Goal: Find specific page/section: Find specific page/section

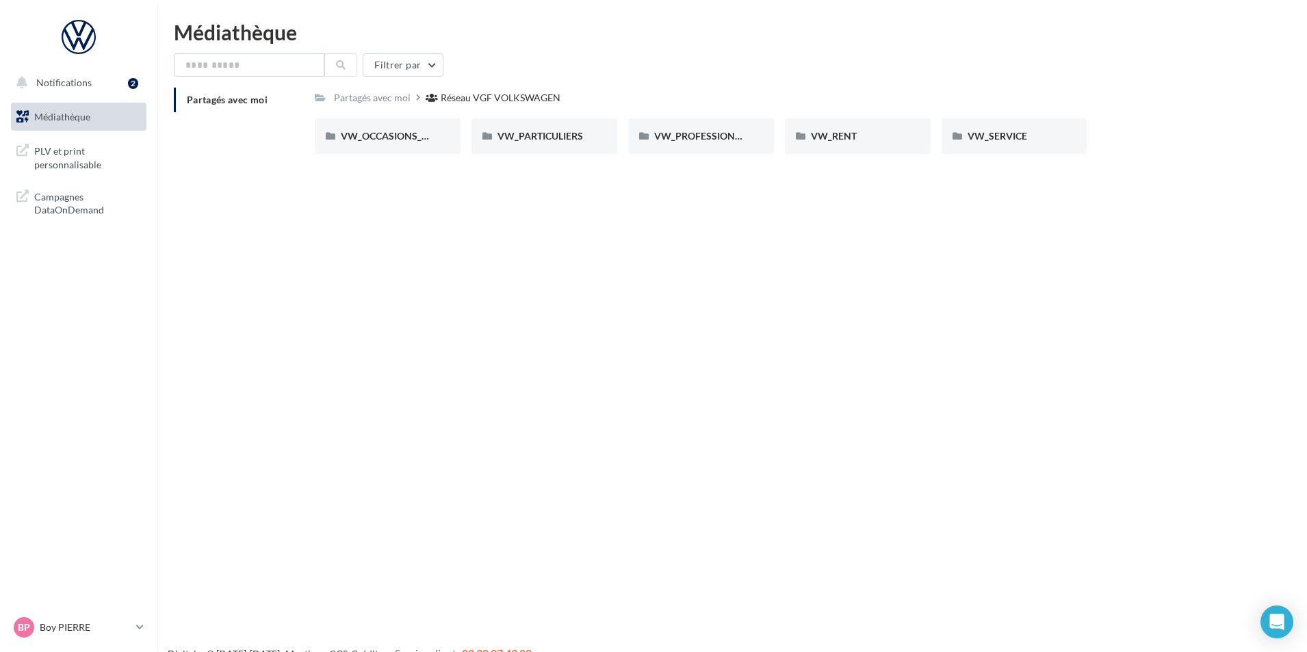
click at [1162, 128] on div "VW_OCCASIONS_GARANTIES VW_OCCASIONS_GARANTIES VW_PARTICULIERS VW_PARTICULIERS V…" at bounding box center [784, 141] width 939 height 47
click at [372, 130] on span "VW_OCCASIONS_GARANTIES" at bounding box center [408, 136] width 134 height 12
click at [821, 130] on span "PLV" at bounding box center [819, 136] width 17 height 12
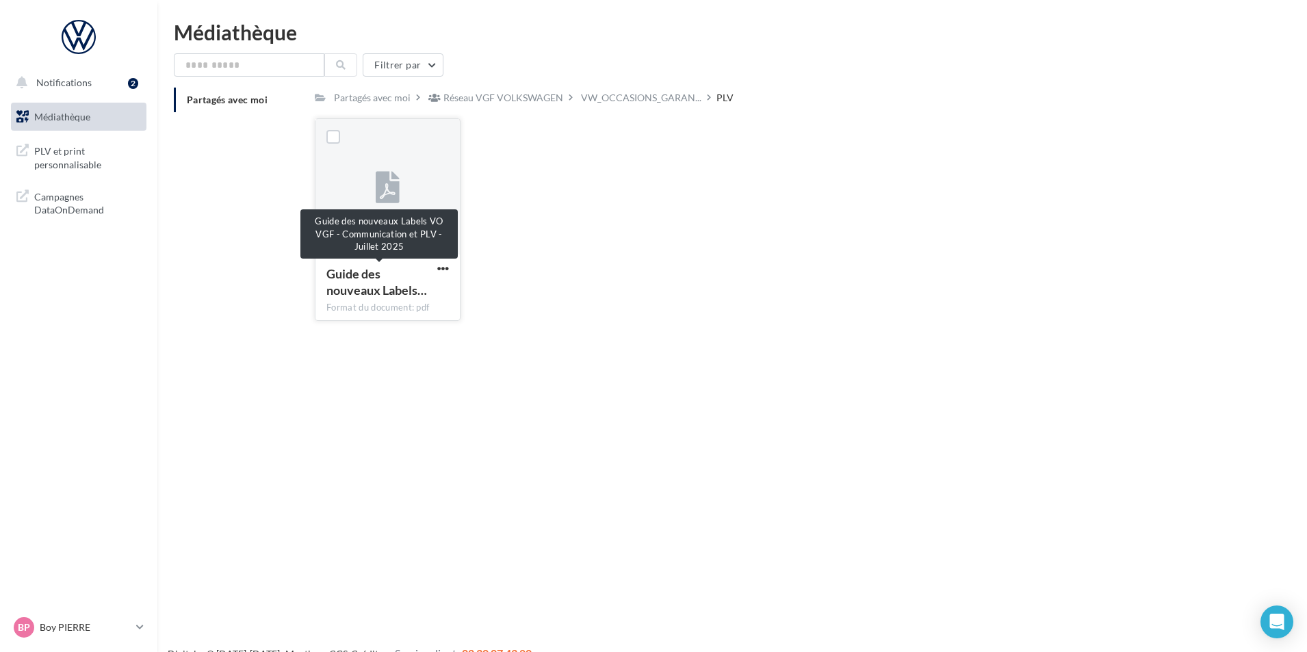
click at [385, 274] on div "Guide des nouveaux Labels…" at bounding box center [379, 281] width 106 height 33
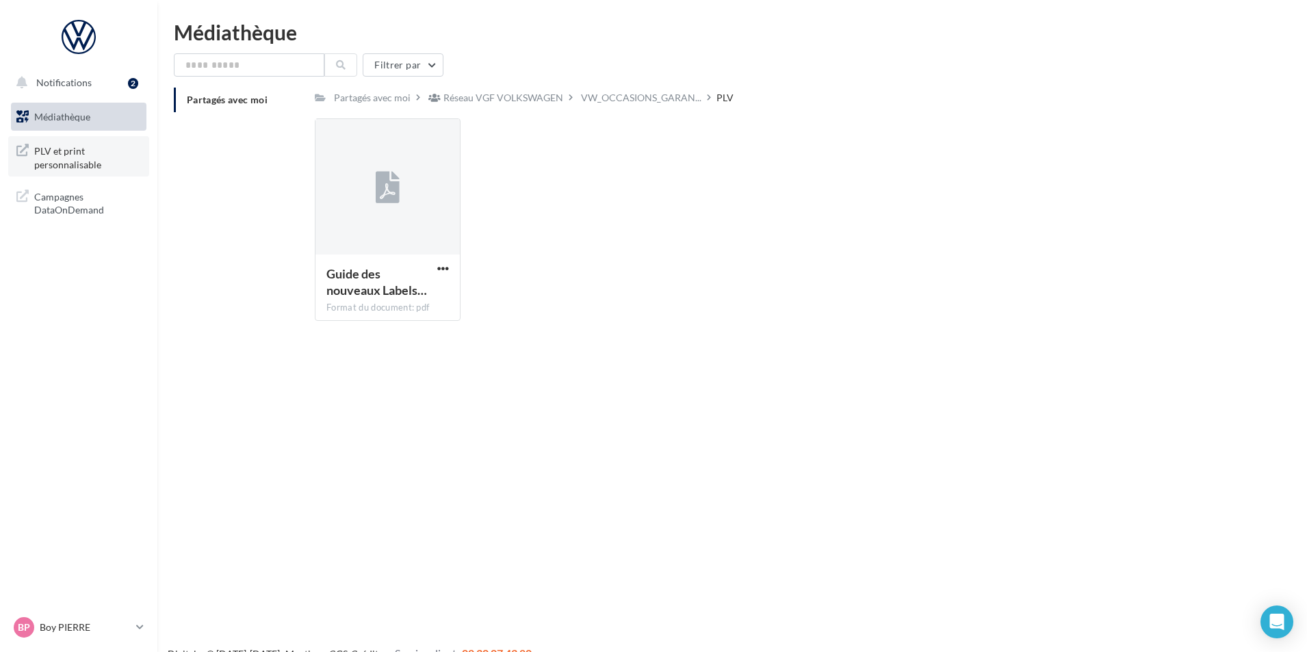
click at [70, 149] on span "PLV et print personnalisable" at bounding box center [87, 156] width 107 height 29
